Goal: Task Accomplishment & Management: Manage account settings

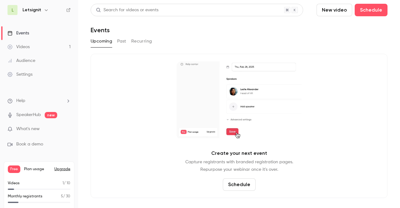
click at [20, 47] on div "Videos" at bounding box center [18, 47] width 22 height 6
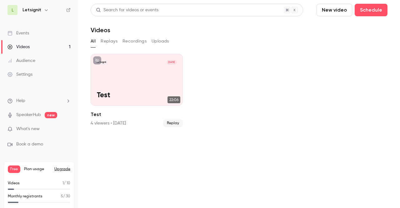
click at [109, 42] on button "Replays" at bounding box center [109, 41] width 17 height 10
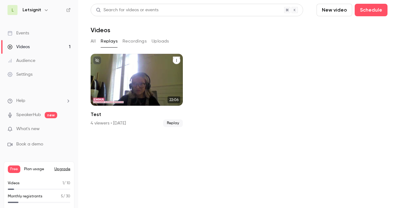
click at [176, 63] on button "Test" at bounding box center [176, 60] width 7 height 7
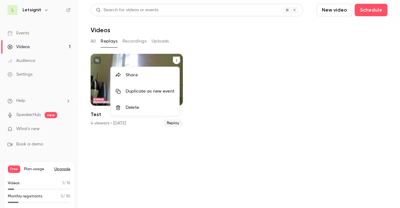
click at [231, 93] on div at bounding box center [200, 104] width 400 height 208
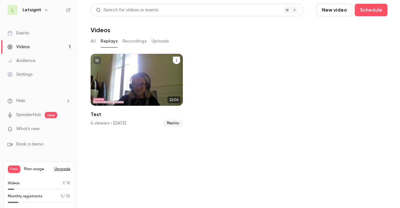
click at [128, 61] on div "Letsignit [DATE]" at bounding box center [137, 62] width 80 height 5
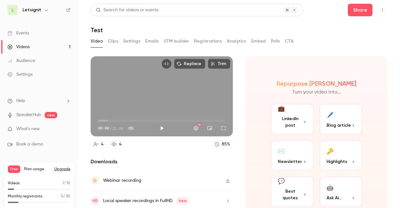
click at [129, 43] on button "Settings" at bounding box center [131, 41] width 17 height 10
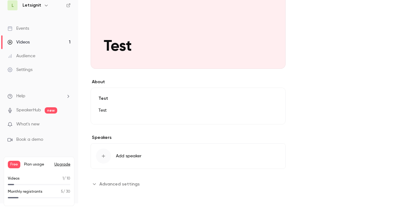
scroll to position [6, 0]
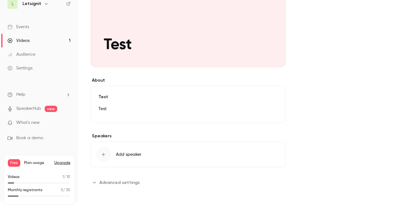
click at [130, 182] on span "Advanced settings" at bounding box center [119, 182] width 40 height 7
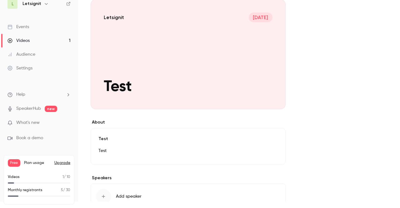
scroll to position [0, 0]
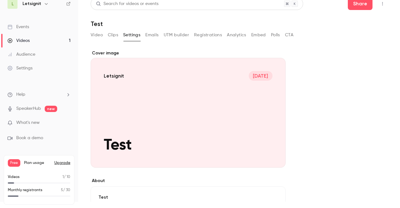
click at [159, 35] on div "Video Clips Settings Emails UTM builder Registrations Analytics Embed Polls CTA" at bounding box center [192, 35] width 203 height 10
click at [157, 35] on button "Emails" at bounding box center [151, 35] width 13 height 10
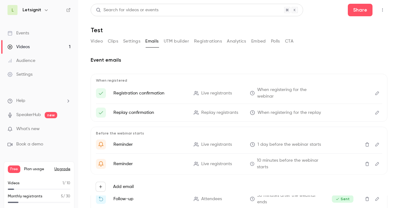
click at [97, 40] on button "Video" at bounding box center [97, 41] width 12 height 10
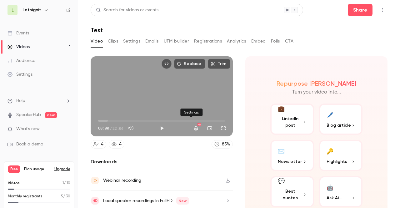
click at [191, 126] on button "Settings" at bounding box center [195, 128] width 12 height 12
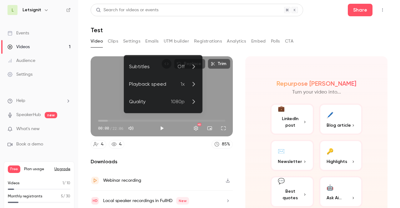
click at [242, 110] on div at bounding box center [200, 104] width 400 height 208
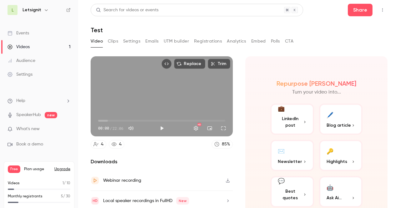
scroll to position [6, 0]
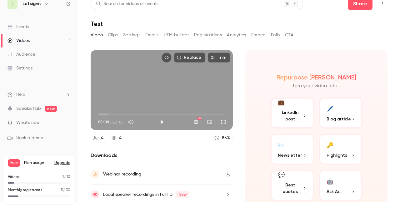
click at [29, 69] on div "Settings" at bounding box center [19, 68] width 25 height 6
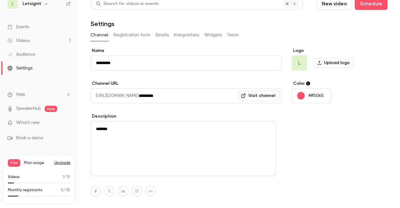
click at [231, 35] on button "Team" at bounding box center [233, 35] width 12 height 10
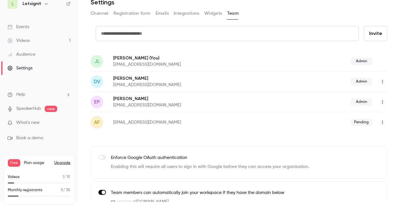
scroll to position [36, 0]
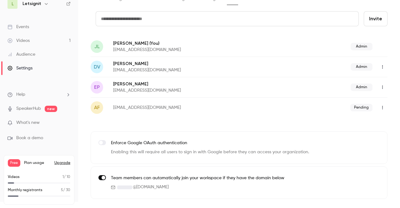
click at [19, 55] on div "Audience" at bounding box center [21, 54] width 28 height 6
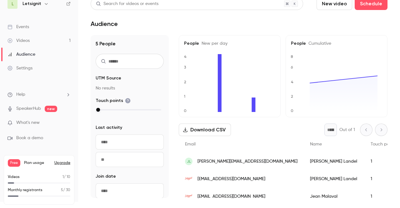
click at [25, 70] on div "Settings" at bounding box center [19, 68] width 25 height 6
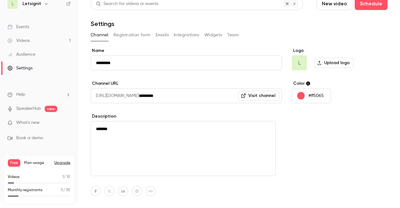
click at [22, 48] on link "Audience" at bounding box center [39, 54] width 78 height 14
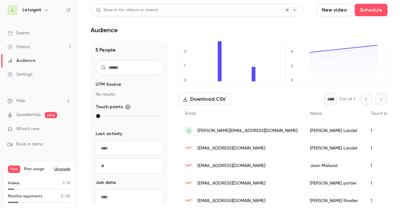
scroll to position [47, 0]
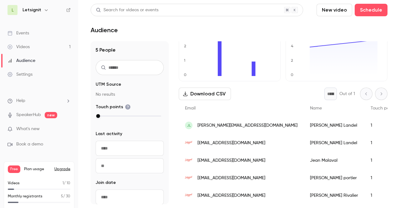
click at [228, 157] on span "[EMAIL_ADDRESS][DOMAIN_NAME]" at bounding box center [231, 160] width 68 height 7
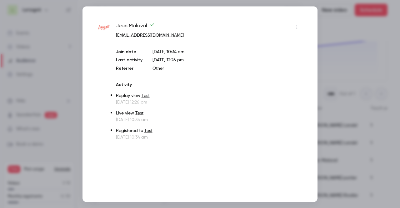
click at [297, 29] on button "button" at bounding box center [297, 27] width 10 height 10
click at [270, 22] on div at bounding box center [200, 104] width 400 height 208
click at [339, 37] on div at bounding box center [200, 104] width 400 height 208
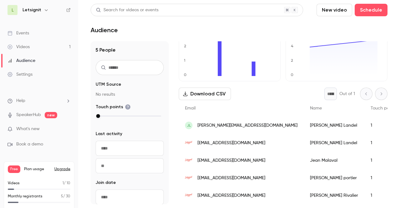
click at [372, 89] on div "* Out of 1" at bounding box center [355, 93] width 63 height 12
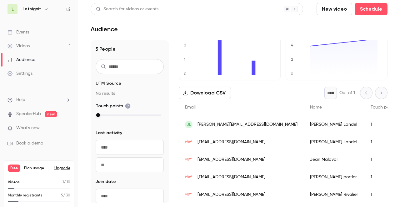
scroll to position [0, 0]
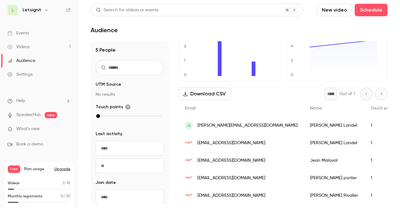
click at [27, 73] on div "Settings" at bounding box center [19, 74] width 25 height 6
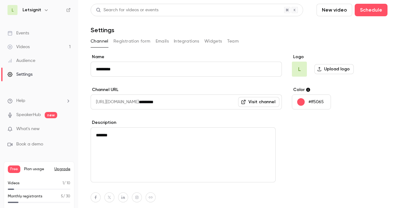
scroll to position [6, 0]
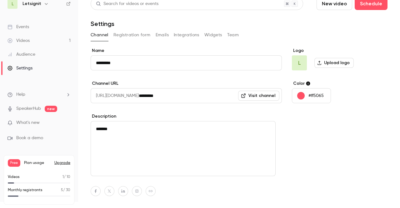
click at [19, 44] on link "Videos 1" at bounding box center [39, 41] width 78 height 14
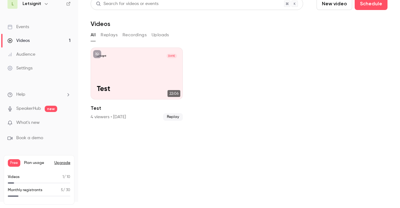
click at [16, 70] on div "Settings" at bounding box center [19, 68] width 25 height 6
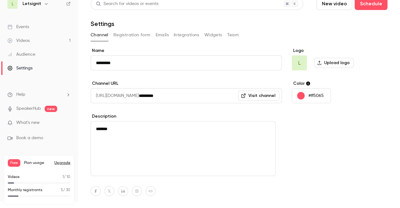
click at [235, 35] on button "Team" at bounding box center [233, 35] width 12 height 10
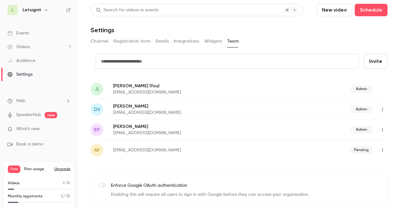
click at [44, 11] on icon "button" at bounding box center [46, 9] width 5 height 5
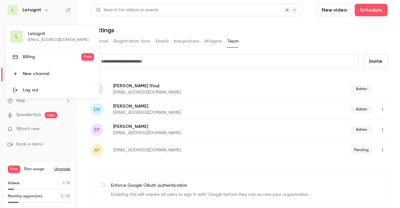
click at [56, 17] on div at bounding box center [200, 104] width 400 height 208
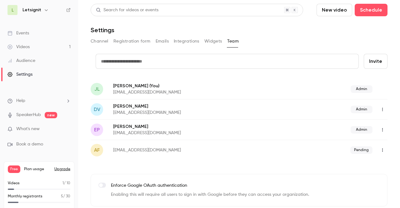
scroll to position [6, 0]
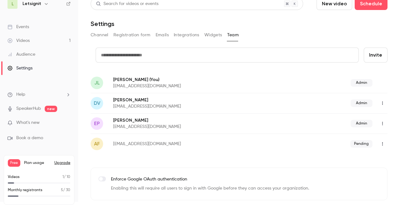
click at [129, 36] on button "Registration form" at bounding box center [131, 35] width 37 height 10
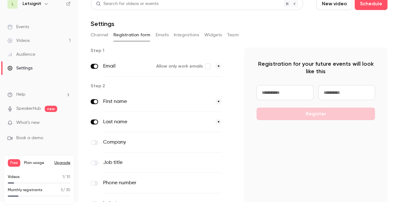
click at [155, 36] on button "Emails" at bounding box center [161, 35] width 13 height 10
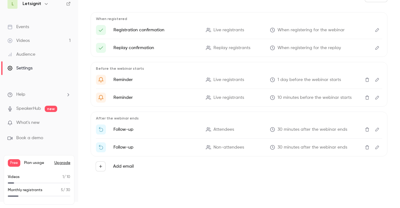
scroll to position [68, 0]
click at [16, 55] on div "Audience" at bounding box center [21, 54] width 28 height 6
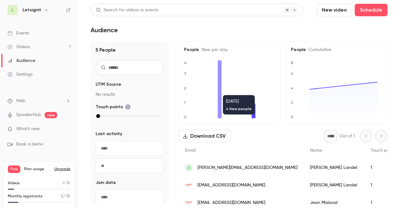
click at [220, 92] on icon at bounding box center [220, 89] width 4 height 58
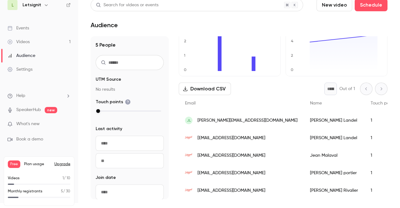
scroll to position [6, 0]
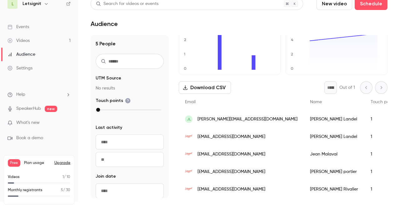
click at [189, 185] on img "People list" at bounding box center [188, 188] width 7 height 7
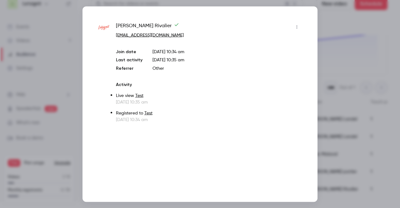
click at [297, 27] on icon "button" at bounding box center [296, 27] width 5 height 4
click at [278, 120] on div at bounding box center [200, 104] width 400 height 208
click at [338, 80] on div at bounding box center [200, 104] width 400 height 208
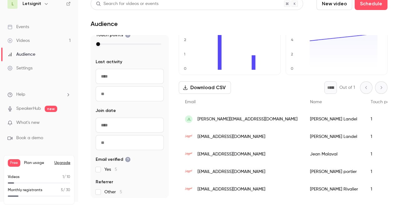
scroll to position [67, 0]
click at [71, 93] on ul "Help SpeakerHub new What's new Book a demo" at bounding box center [39, 116] width 78 height 70
click at [68, 94] on icon "help-dropdown-opener" at bounding box center [68, 94] width 5 height 5
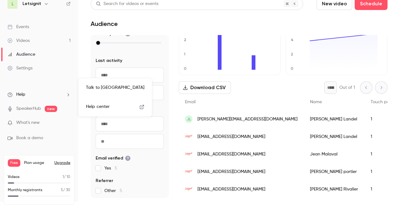
click at [68, 94] on div at bounding box center [200, 104] width 400 height 208
click at [34, 68] on link "Settings" at bounding box center [39, 68] width 78 height 14
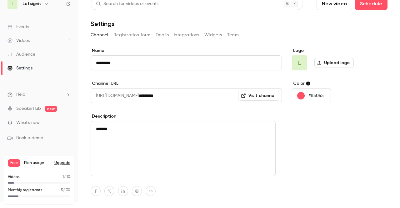
click at [167, 37] on button "Emails" at bounding box center [161, 35] width 13 height 10
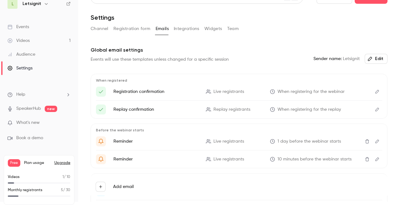
scroll to position [4, 0]
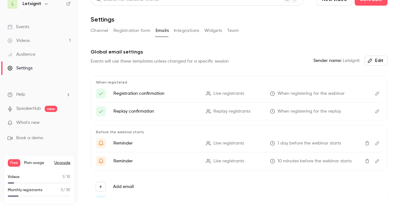
click at [20, 69] on div "Settings" at bounding box center [19, 68] width 25 height 6
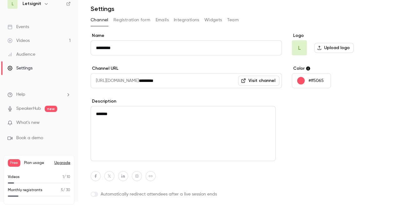
scroll to position [6, 0]
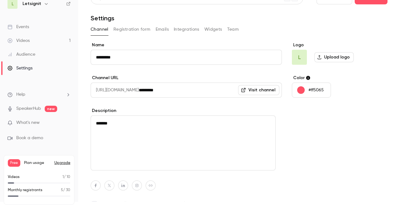
click at [24, 25] on div "Events" at bounding box center [18, 27] width 22 height 6
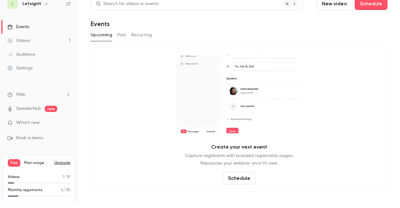
click at [23, 122] on span "What's new" at bounding box center [27, 122] width 23 height 7
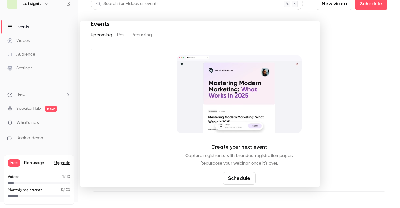
click at [21, 69] on div at bounding box center [200, 104] width 400 height 208
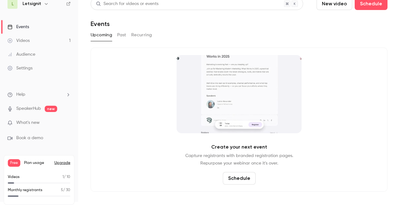
click at [22, 68] on div "Settings" at bounding box center [19, 68] width 25 height 6
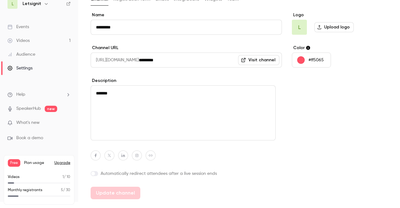
scroll to position [37, 0]
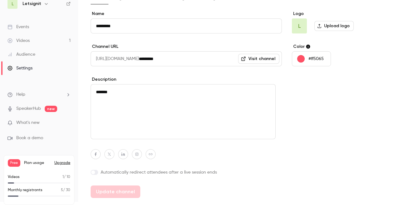
click at [27, 53] on div "Audience" at bounding box center [21, 54] width 28 height 6
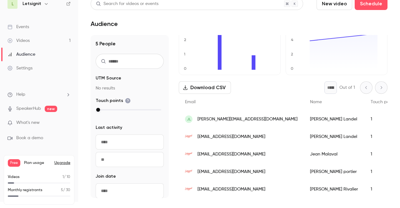
click at [205, 186] on span "[EMAIL_ADDRESS][DOMAIN_NAME]" at bounding box center [231, 189] width 68 height 7
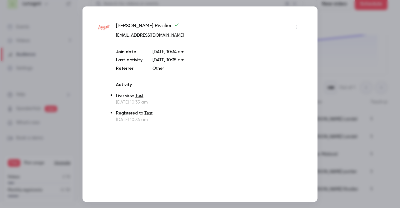
click at [296, 28] on icon "button" at bounding box center [296, 27] width 5 height 4
click at [321, 27] on div at bounding box center [200, 104] width 400 height 208
click at [325, 28] on div at bounding box center [200, 104] width 400 height 208
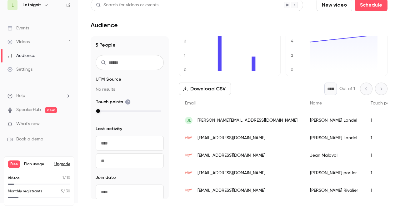
scroll to position [6, 0]
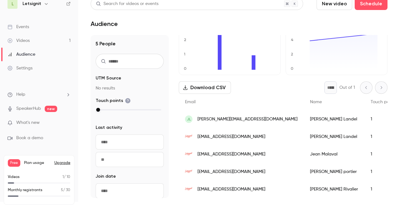
click at [27, 68] on div "Settings" at bounding box center [19, 68] width 25 height 6
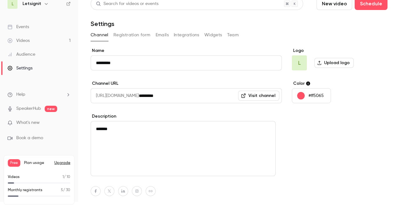
click at [21, 53] on div "Audience" at bounding box center [21, 54] width 28 height 6
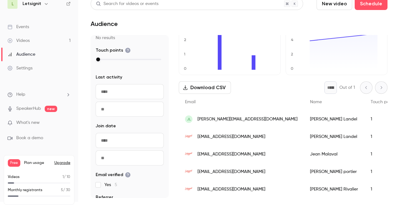
scroll to position [67, 0]
